Goal: Task Accomplishment & Management: Manage account settings

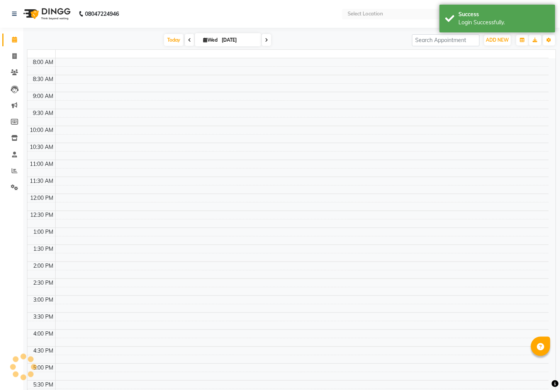
select select "en"
click at [370, 25] on nav "08047224946 Select Location × Stylehouse Unisex Salon, Bhubneshwar WhatsApp Sta…" at bounding box center [280, 14] width 560 height 28
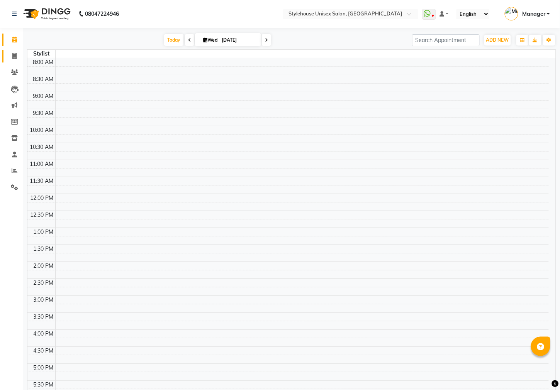
click at [17, 61] on link "Invoice" at bounding box center [11, 56] width 19 height 13
select select "service"
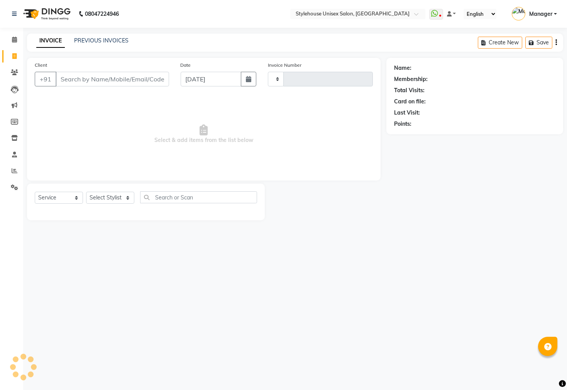
type input "1296"
select select "7906"
click at [96, 42] on link "PREVIOUS INVOICES" at bounding box center [101, 40] width 54 height 7
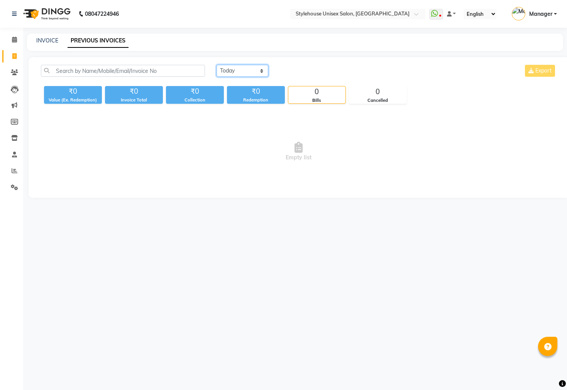
click at [254, 71] on select "[DATE] [DATE] Custom Range" at bounding box center [243, 71] width 52 height 12
click at [545, 12] on span "Manager" at bounding box center [540, 14] width 23 height 8
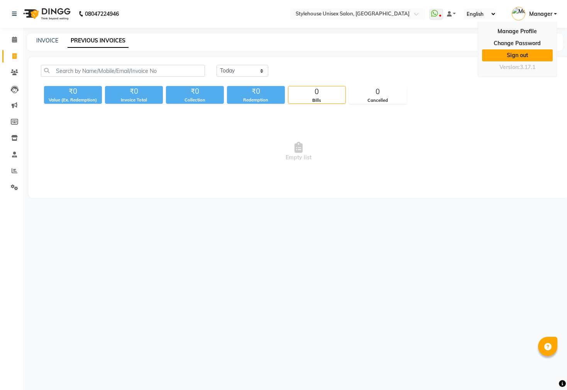
click at [526, 55] on link "Sign out" at bounding box center [517, 55] width 71 height 12
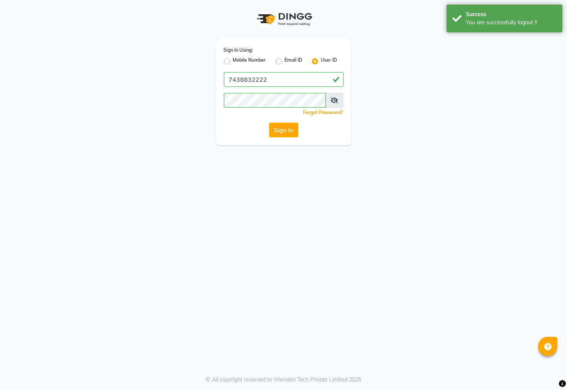
click at [233, 62] on label "Mobile Number" at bounding box center [249, 61] width 33 height 9
click at [233, 62] on input "Mobile Number" at bounding box center [235, 59] width 5 height 5
radio input "true"
radio input "false"
click at [271, 82] on input "Username" at bounding box center [297, 79] width 94 height 15
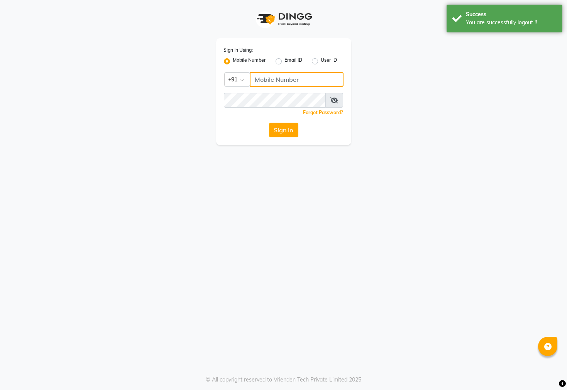
type input "7609999905"
click at [283, 131] on button "Sign In" at bounding box center [283, 130] width 29 height 15
